Goal: Share content: Share content

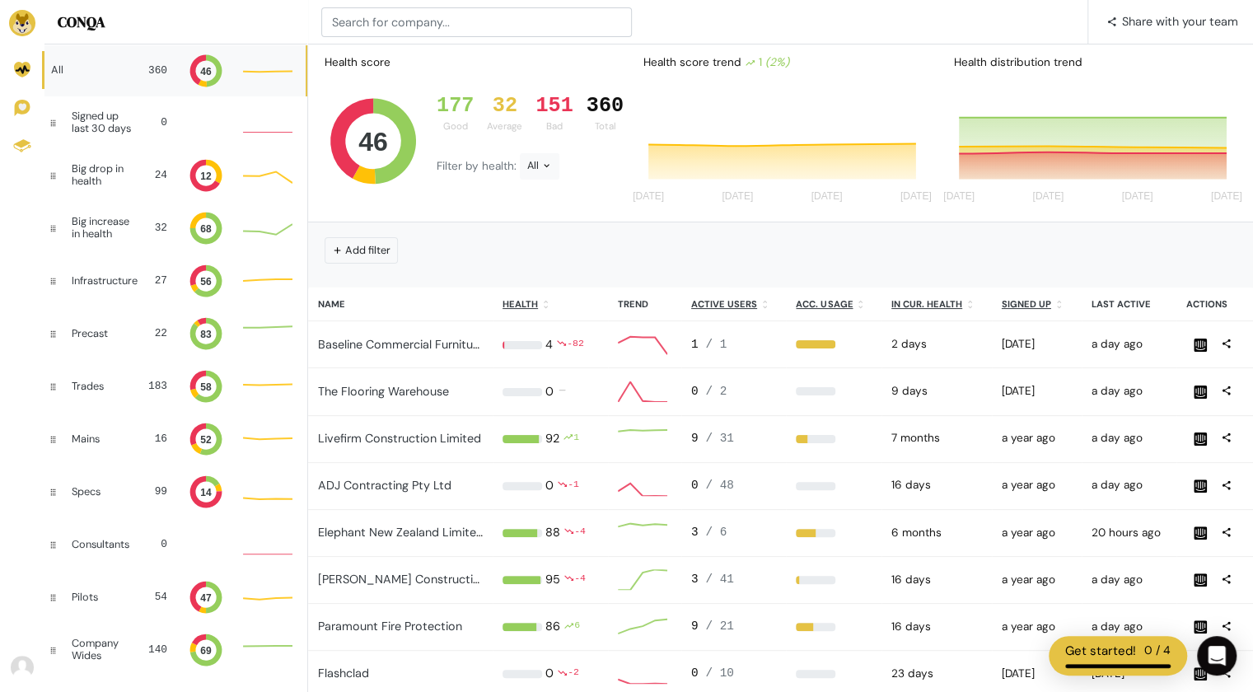
click at [117, 54] on div "All 360 46" at bounding box center [174, 70] width 261 height 52
click at [1161, 23] on span "Share with your team" at bounding box center [1180, 21] width 116 height 44
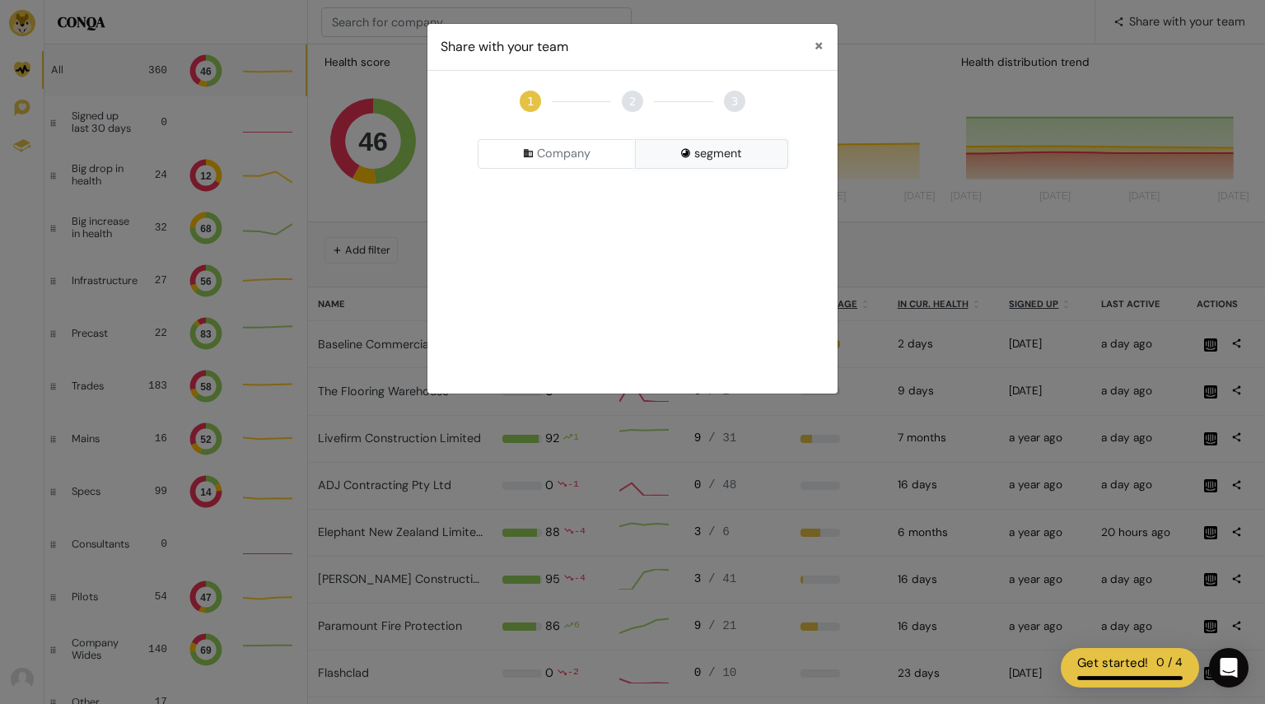
click at [691, 151] on button "segment" at bounding box center [711, 154] width 153 height 30
click at [618, 198] on div "Pick a Segment" at bounding box center [633, 197] width 310 height 30
click at [588, 236] on input at bounding box center [633, 230] width 302 height 30
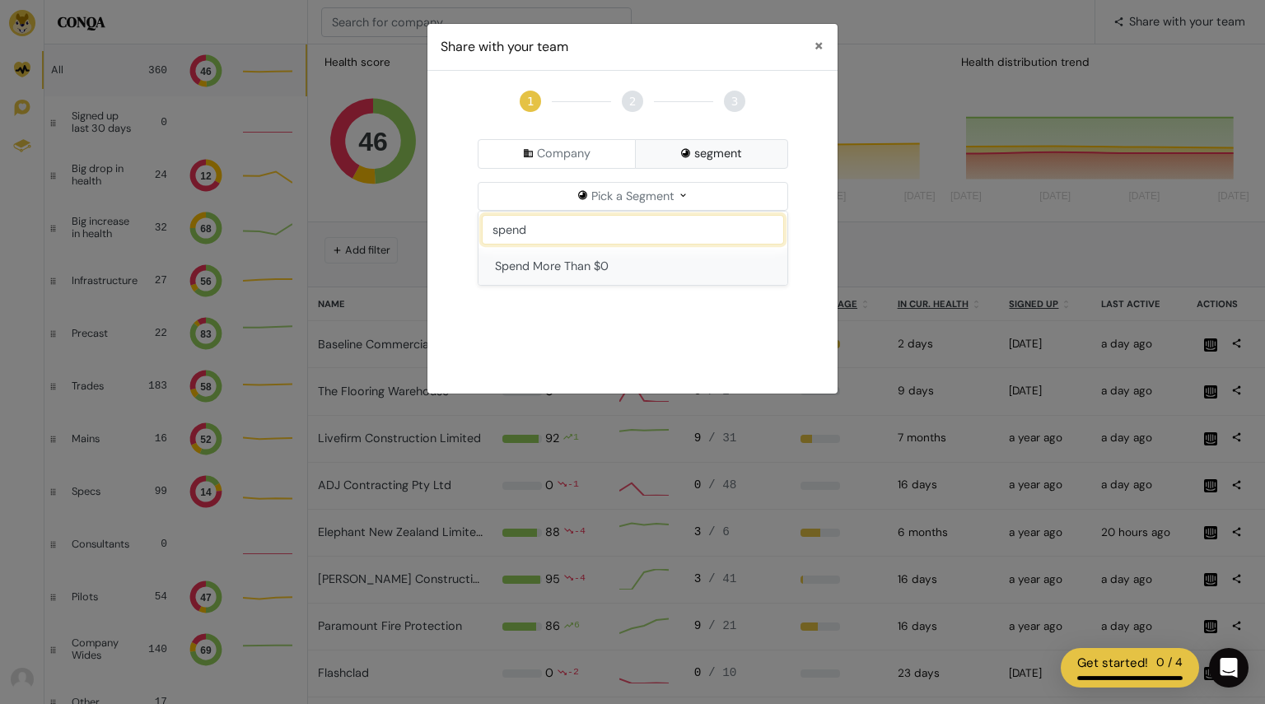
type input "spend"
click at [593, 255] on button "Spend More Than $0" at bounding box center [632, 267] width 309 height 38
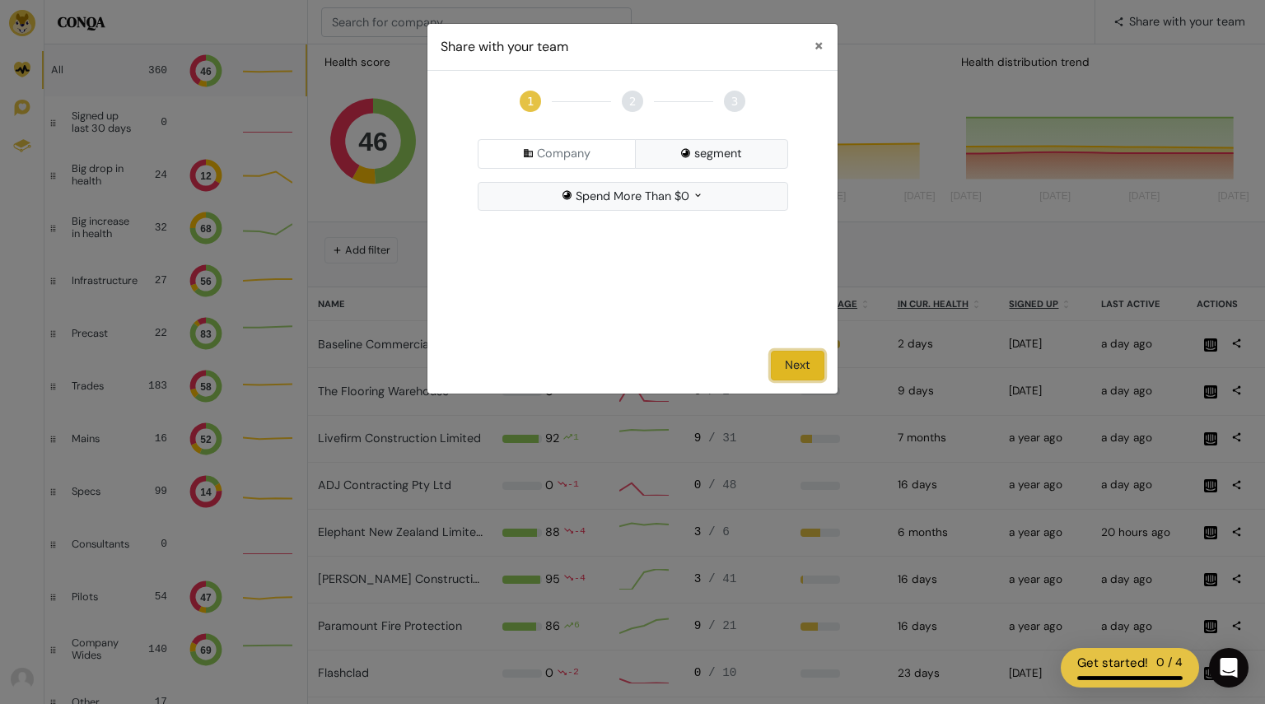
click at [799, 365] on button "Next" at bounding box center [798, 366] width 54 height 30
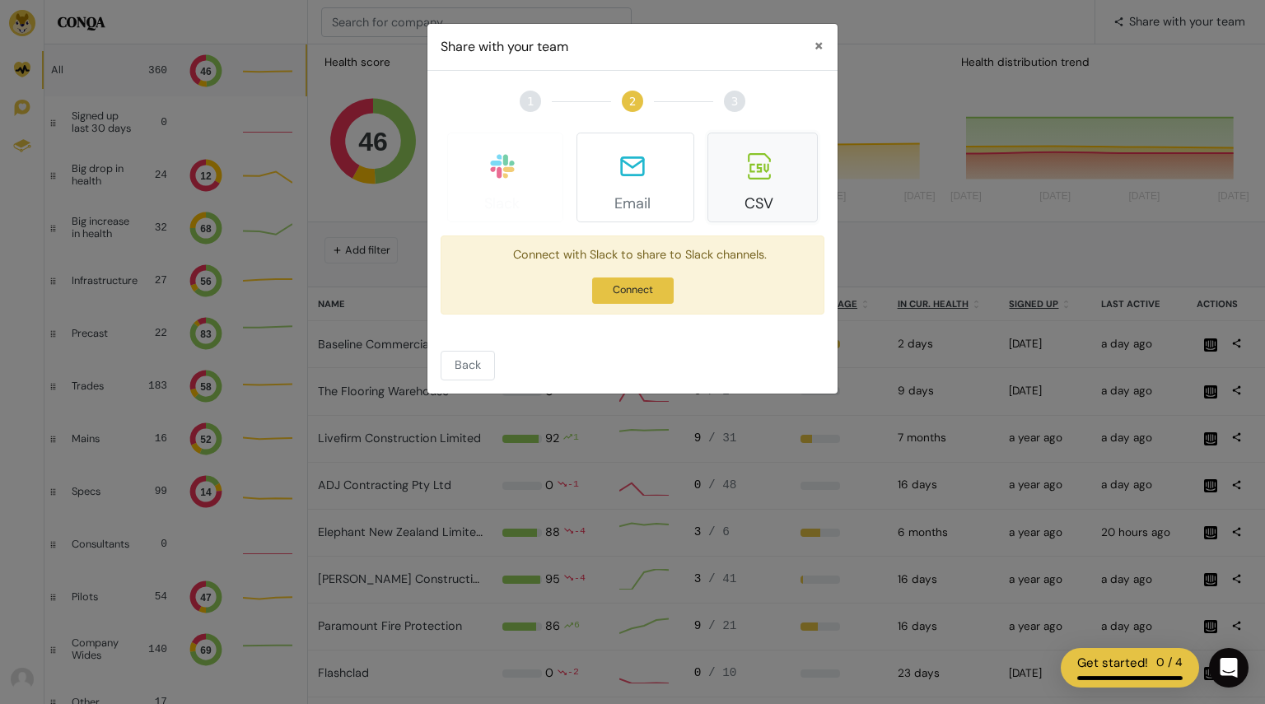
click at [764, 163] on icon at bounding box center [759, 166] width 23 height 26
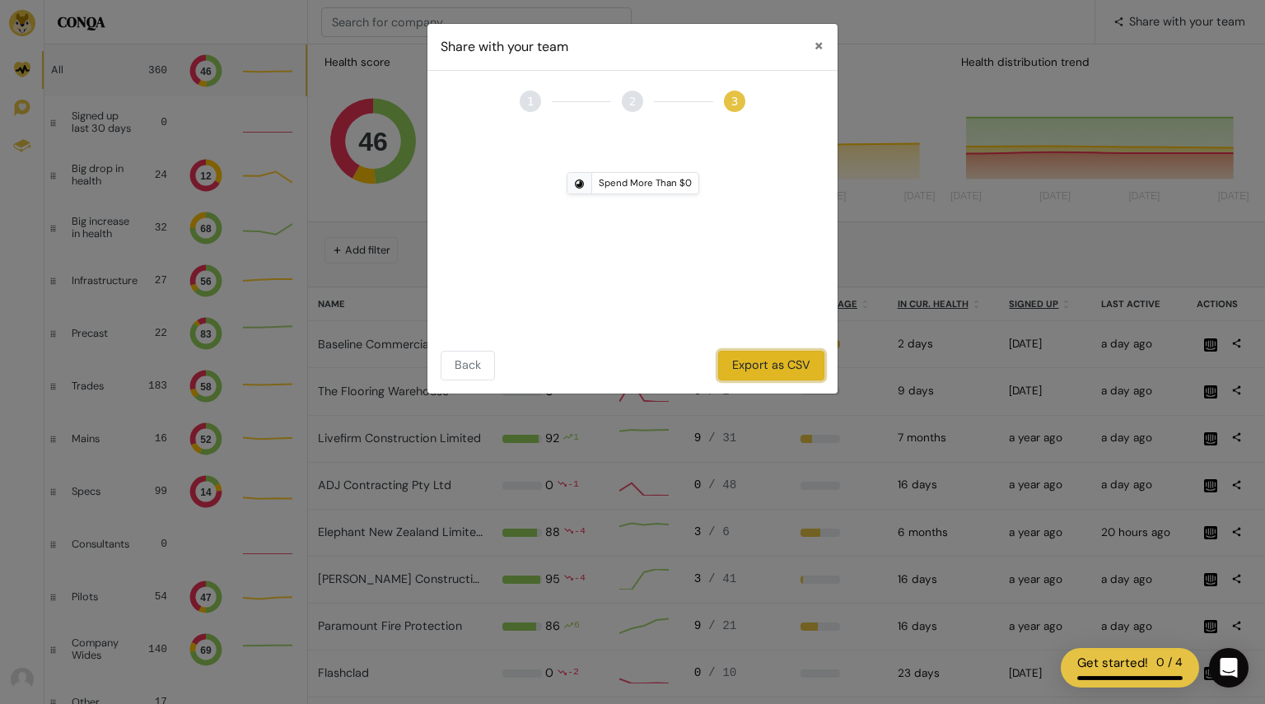
click at [774, 358] on button "Export as CSV" at bounding box center [771, 366] width 106 height 30
